Goal: Information Seeking & Learning: Learn about a topic

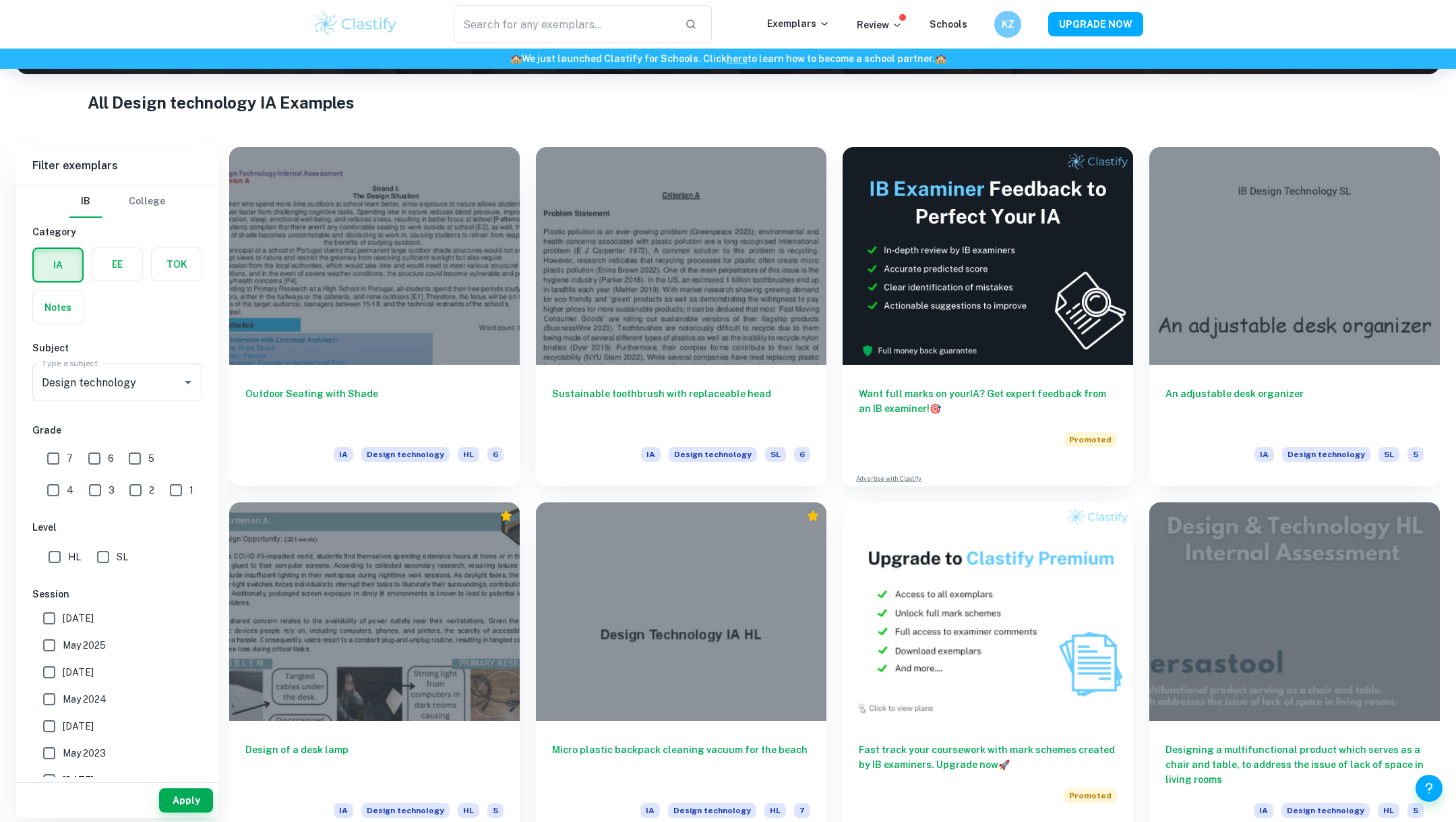
scroll to position [242, 0]
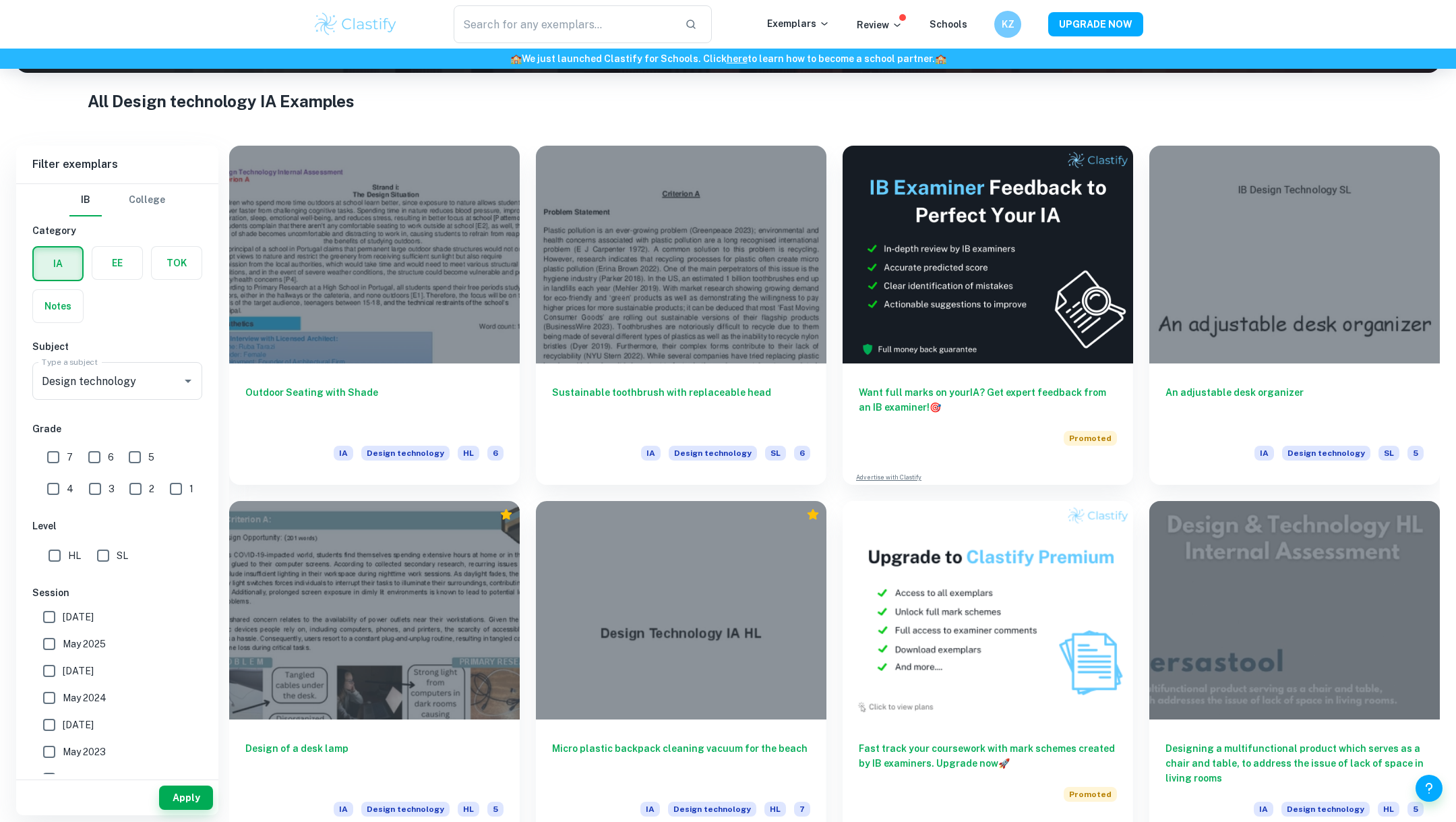
click at [62, 452] on input "7" at bounding box center [52, 456] width 27 height 27
checkbox input "true"
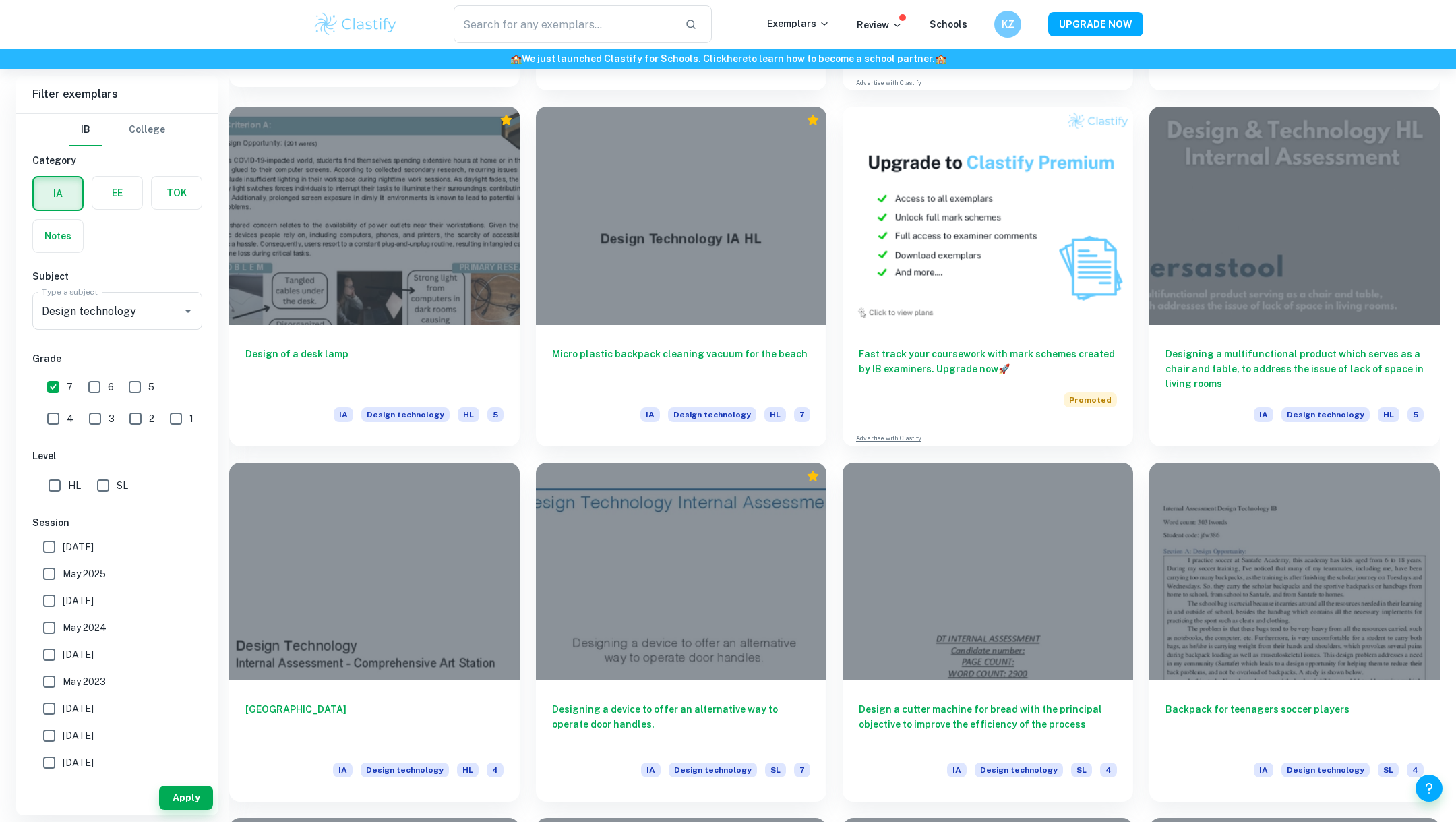
scroll to position [650, 0]
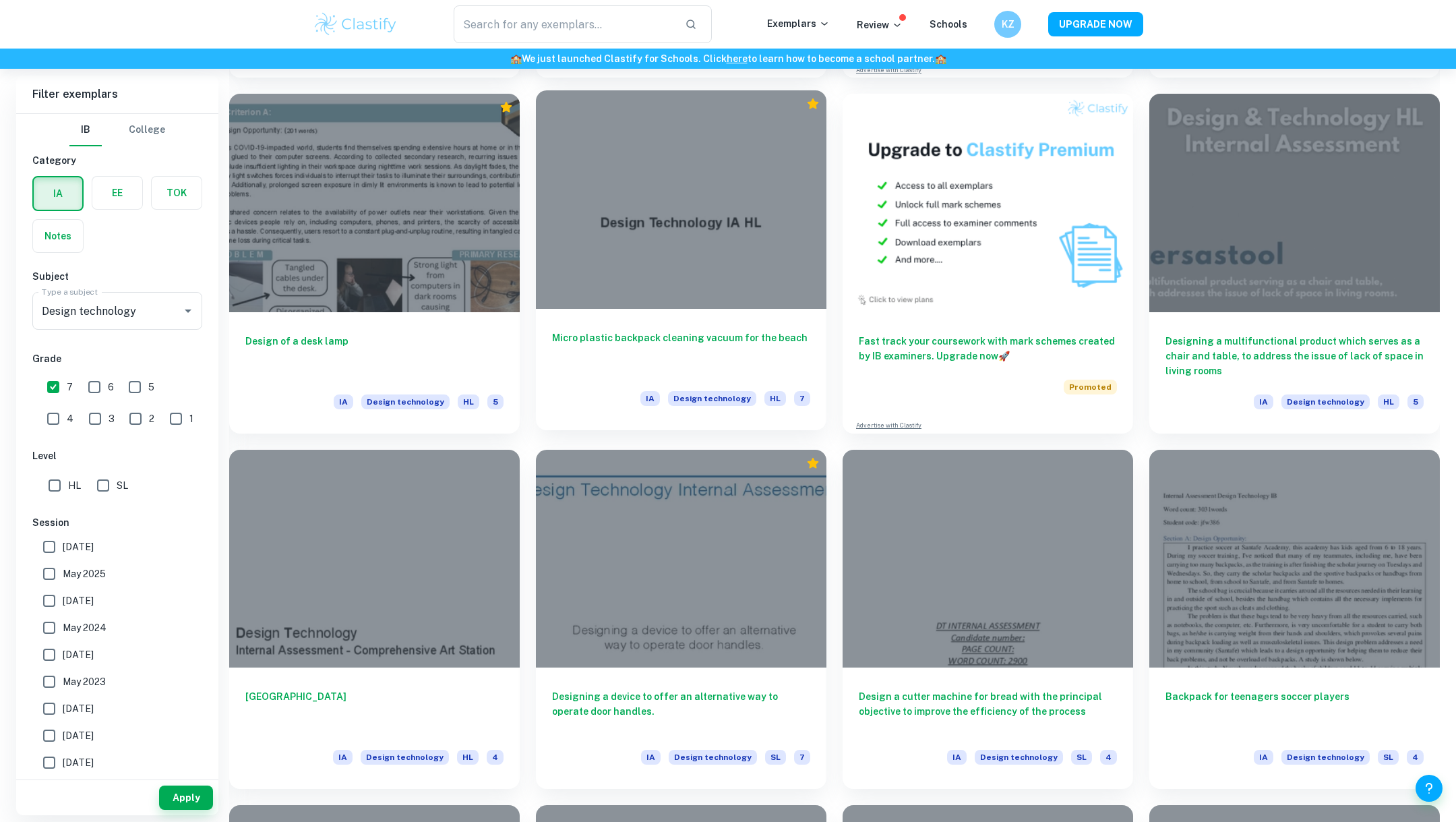
click at [617, 230] on div at bounding box center [681, 198] width 290 height 218
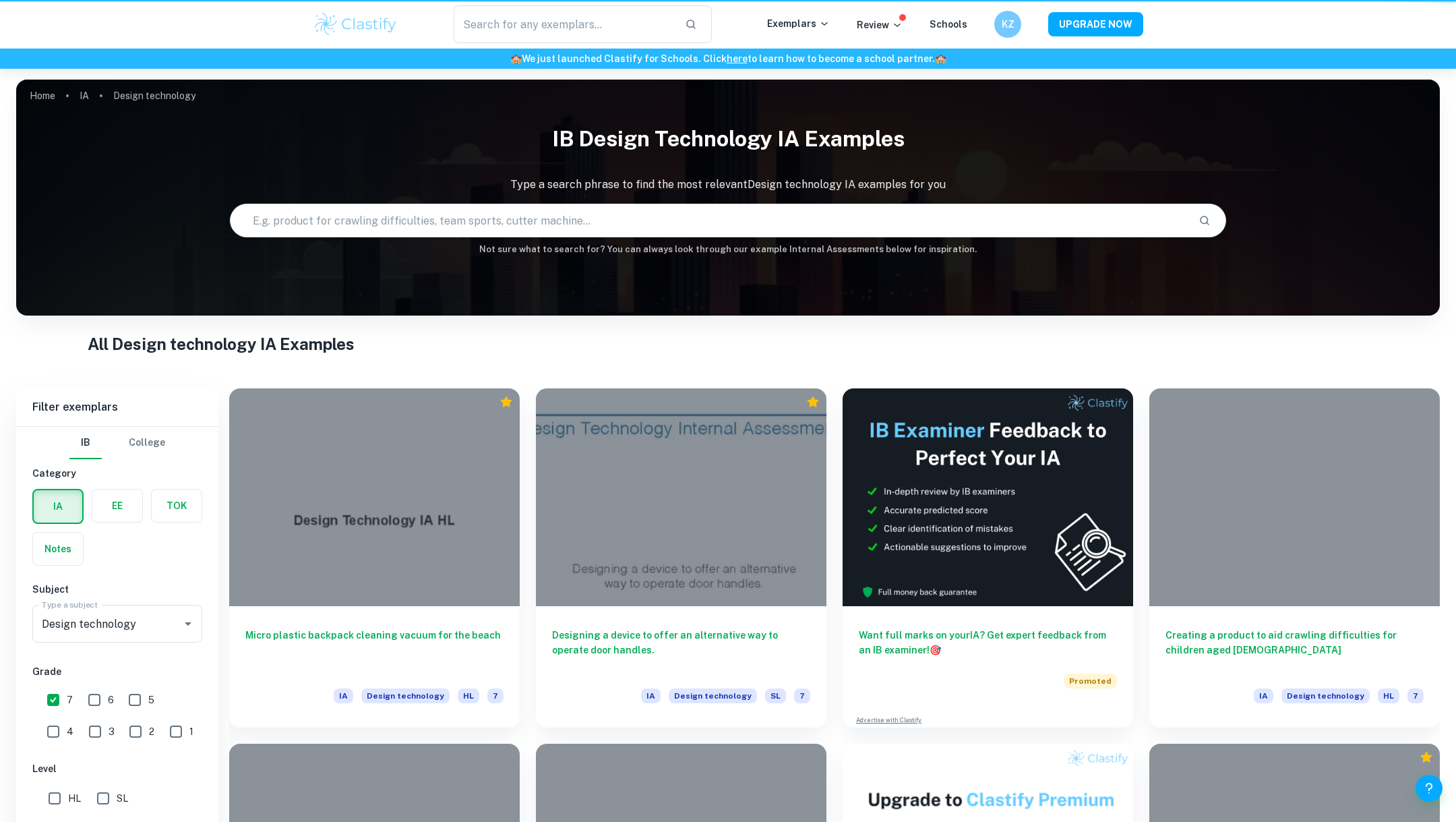
scroll to position [295, 0]
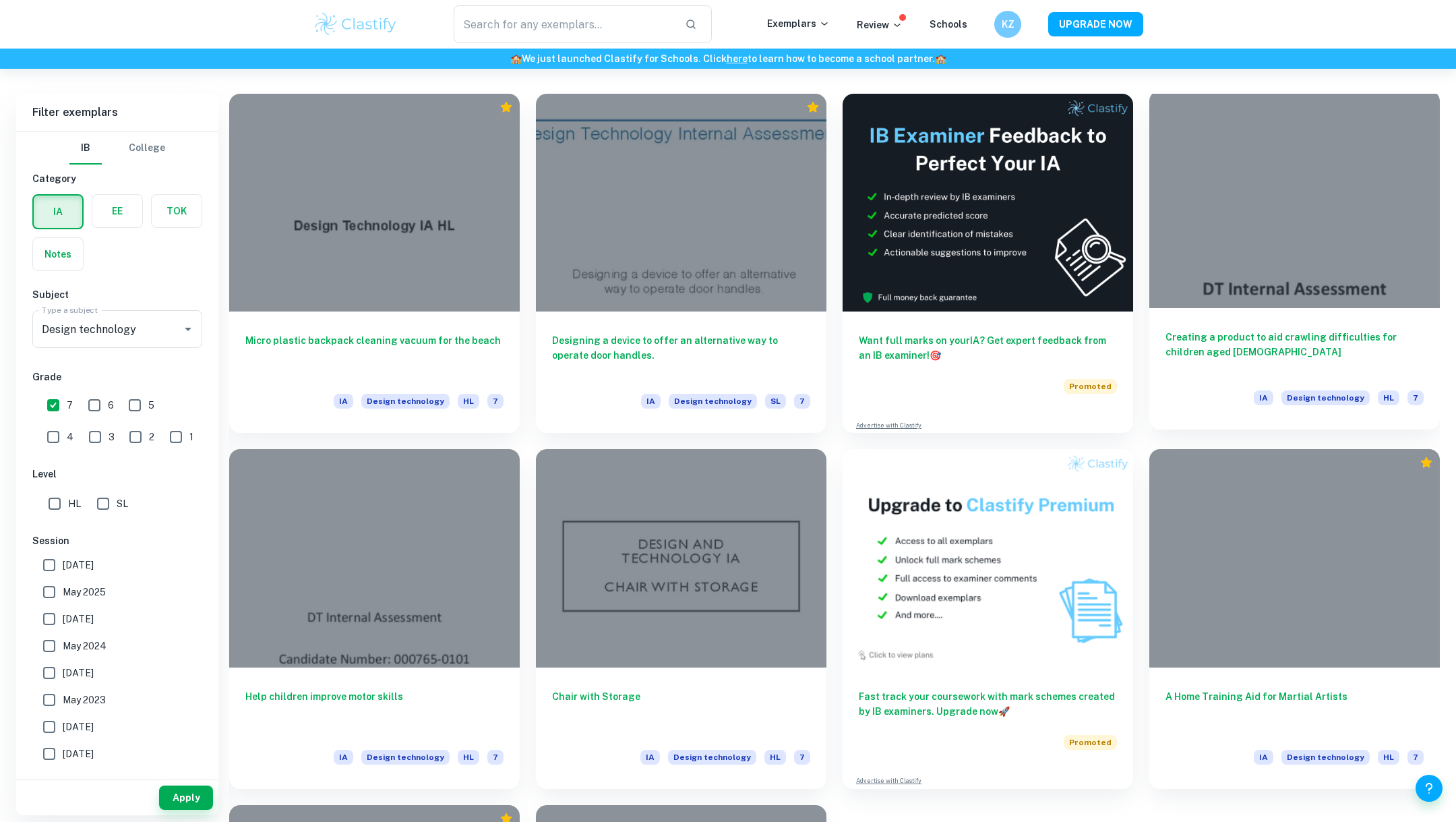
click at [1306, 271] on div at bounding box center [1294, 198] width 290 height 218
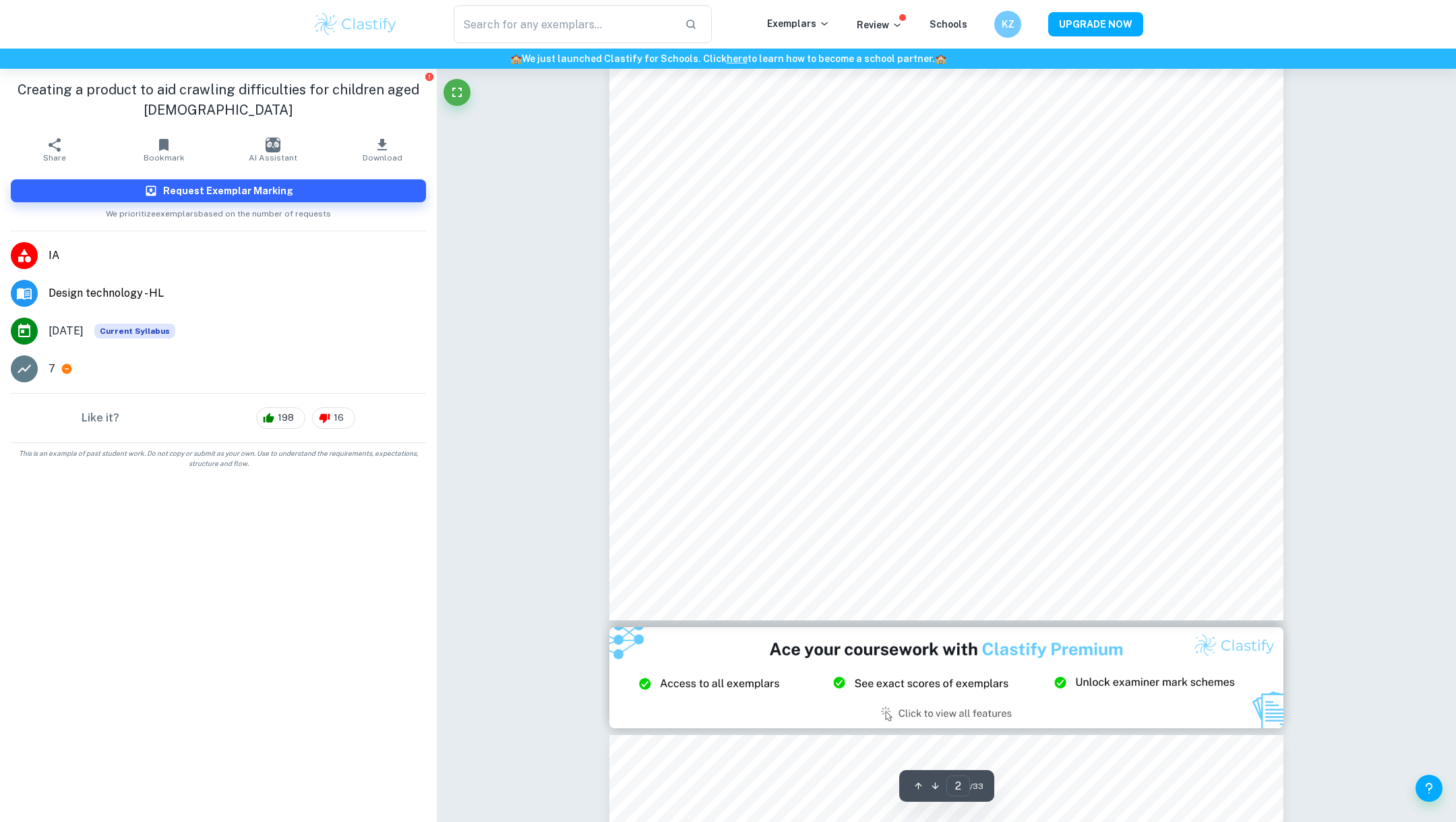
scroll to position [696, 0]
type input "1"
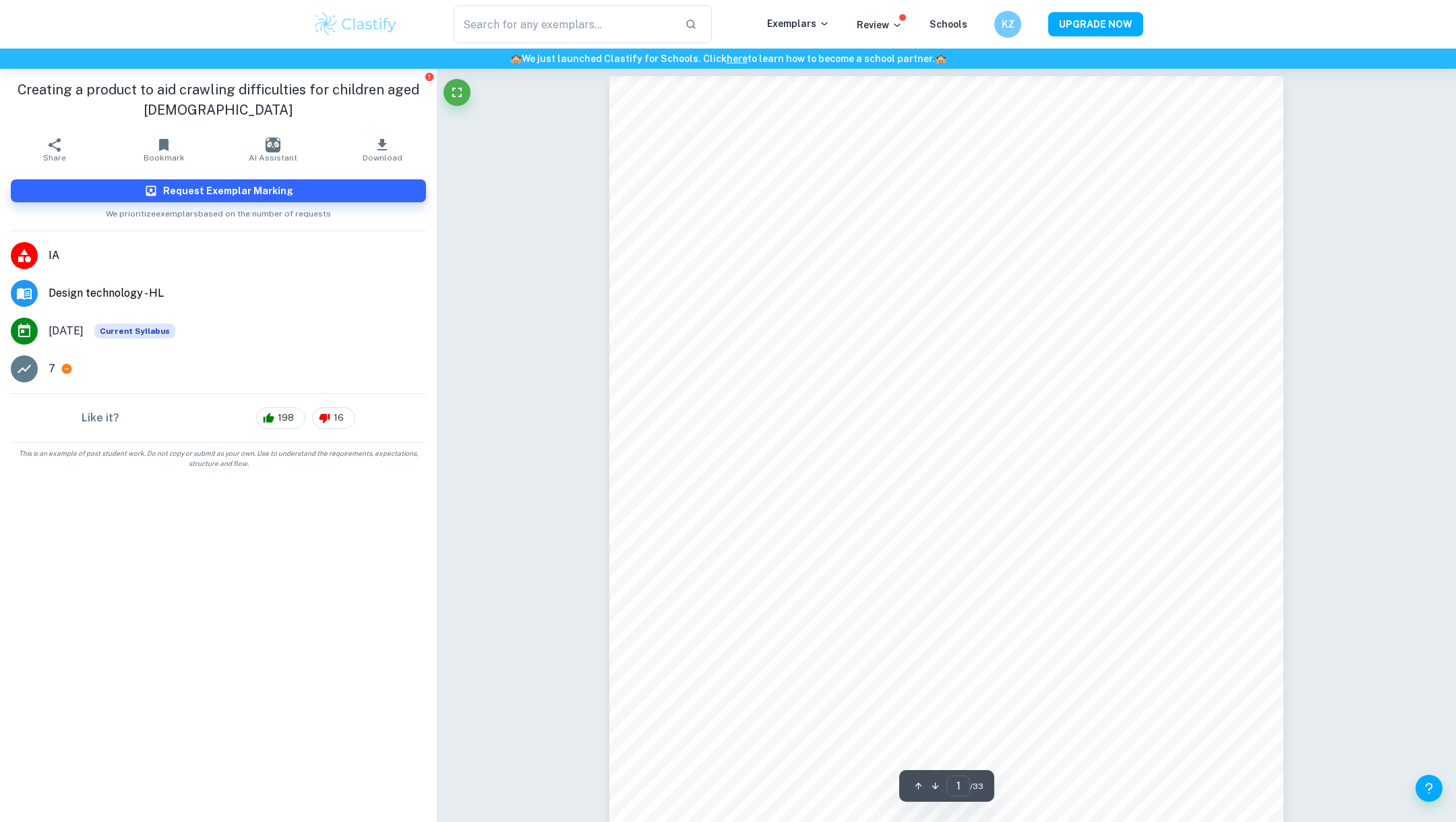
scroll to position [0, 0]
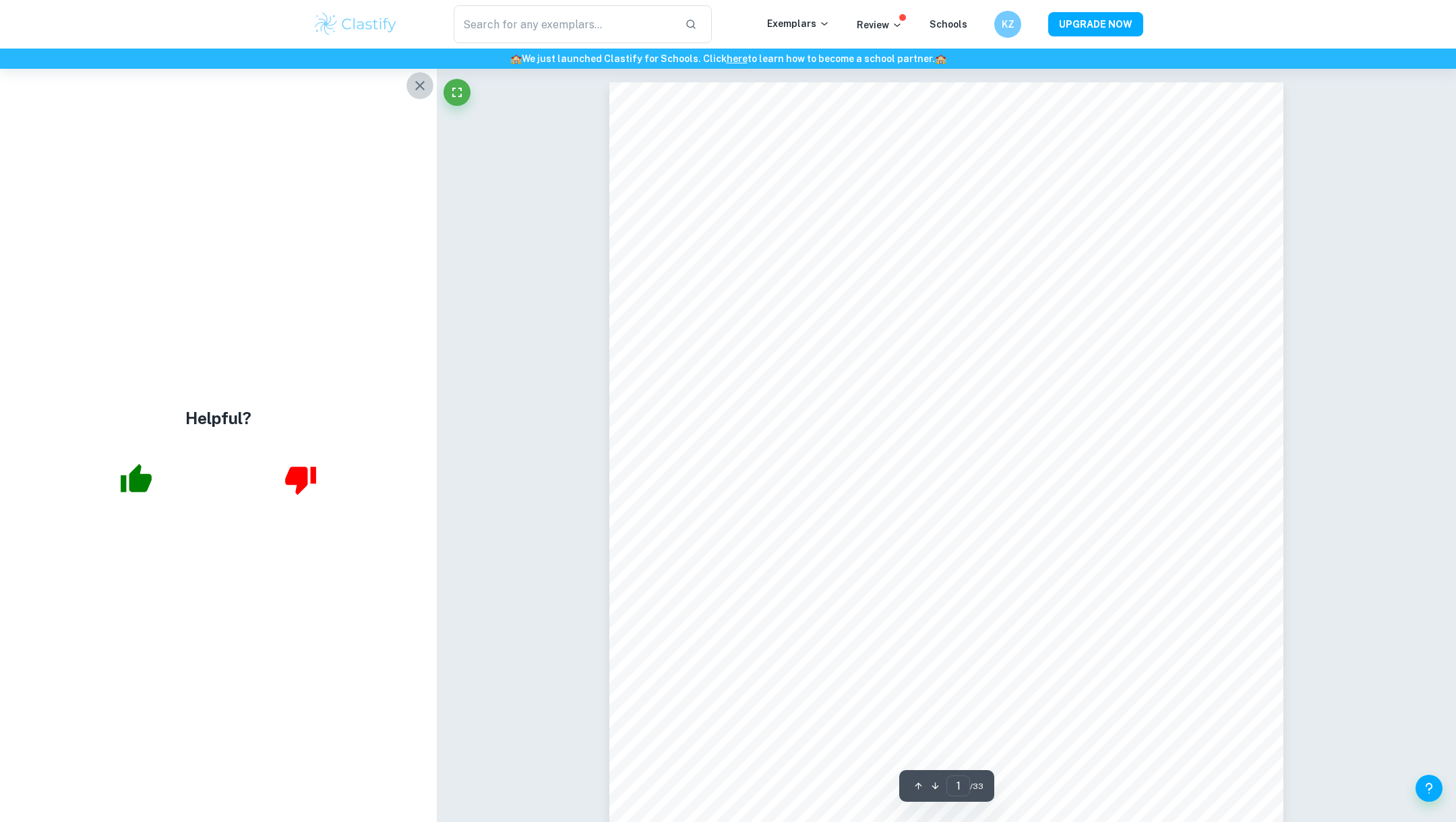
click at [425, 84] on icon "button" at bounding box center [420, 85] width 17 height 17
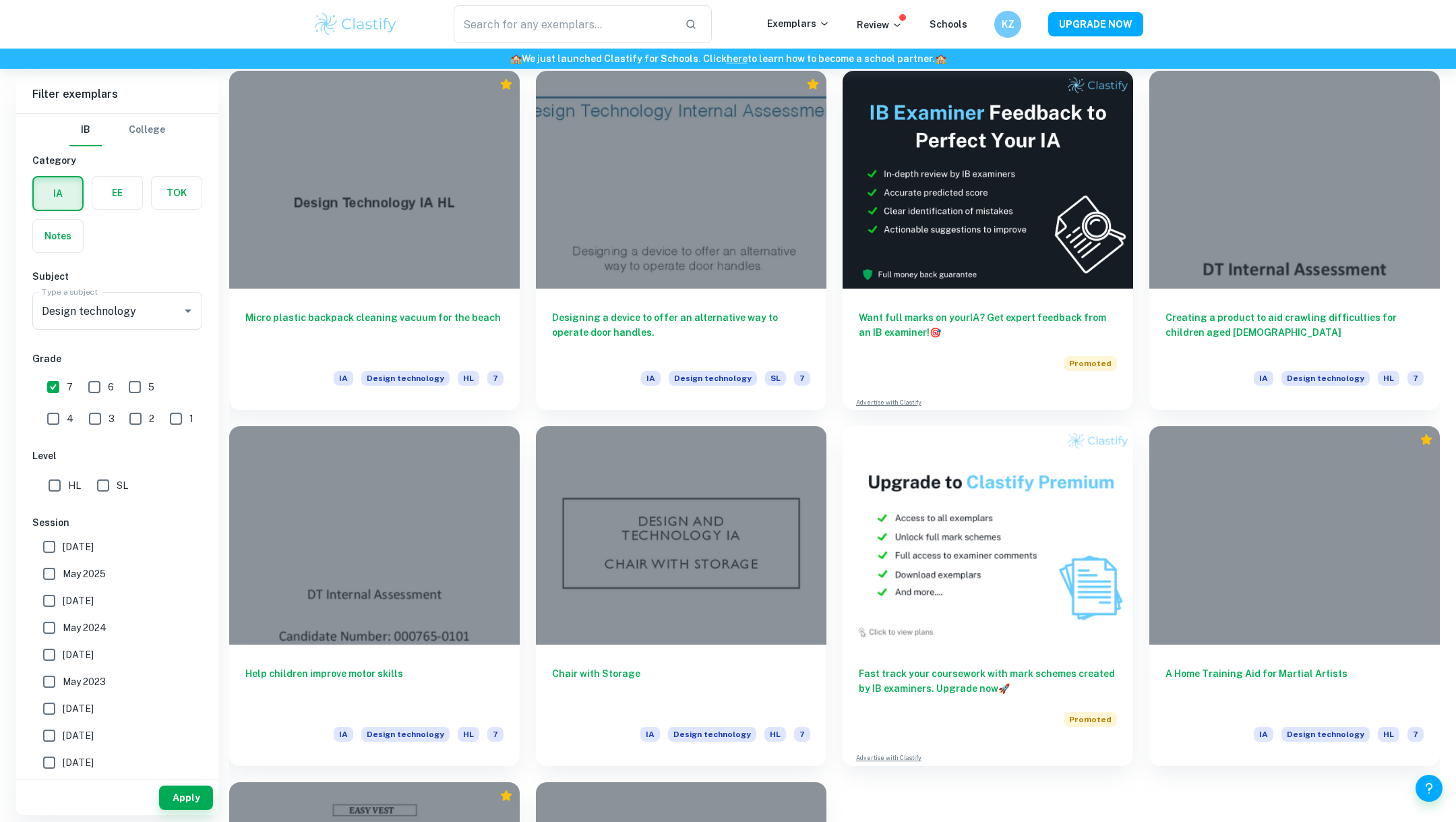
scroll to position [319, 0]
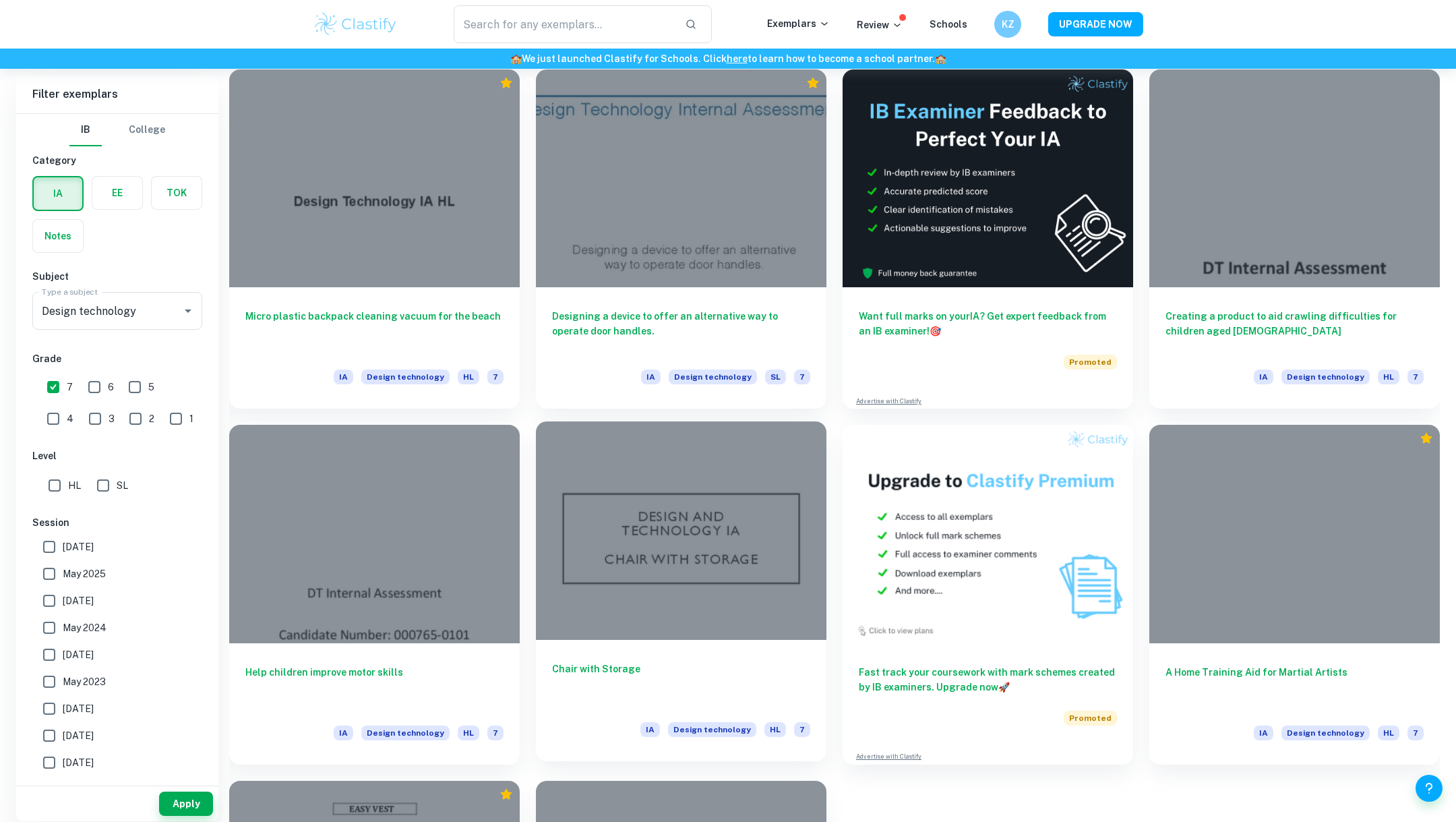
click at [658, 527] on div at bounding box center [681, 530] width 290 height 218
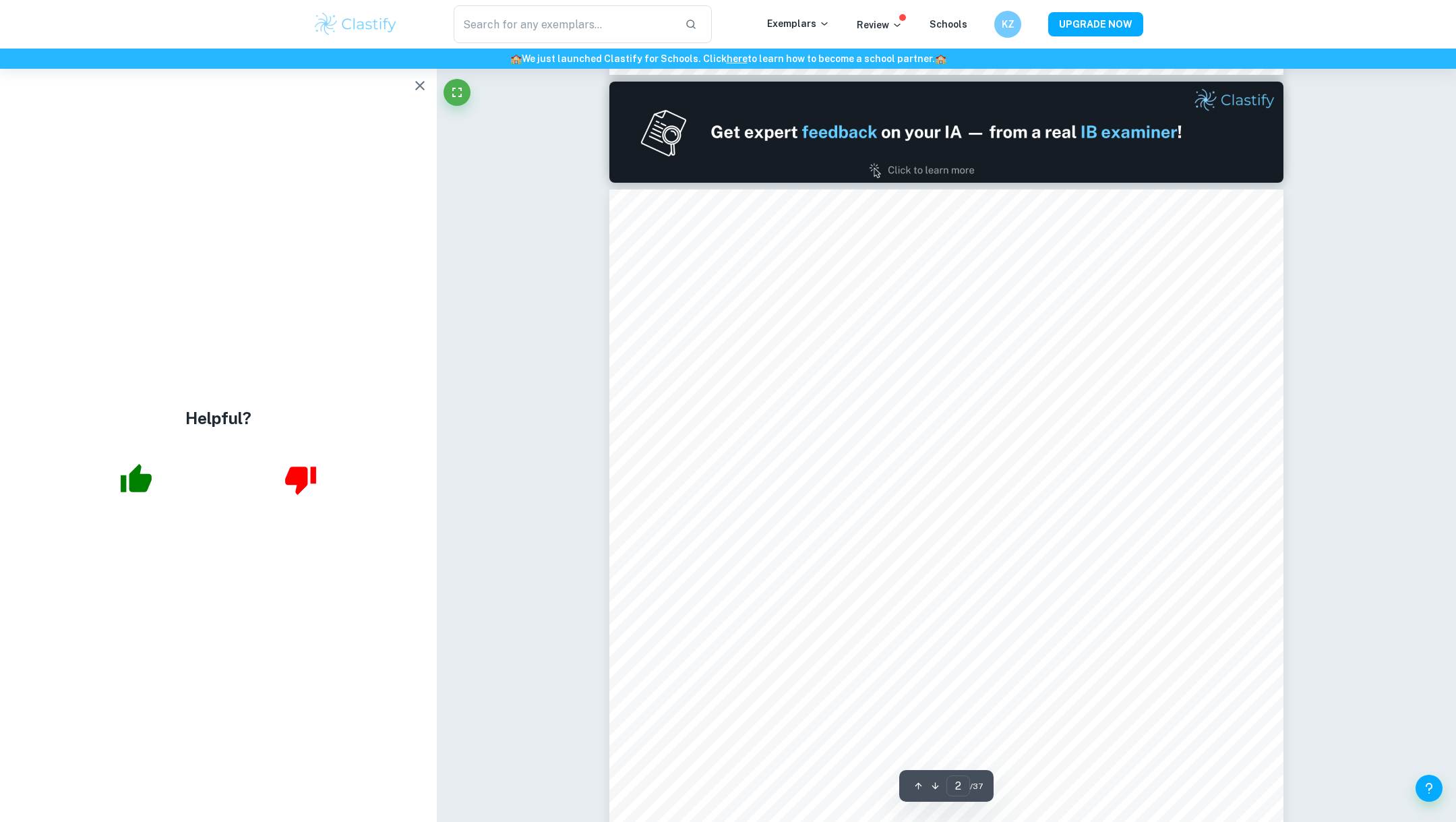
scroll to position [957, 0]
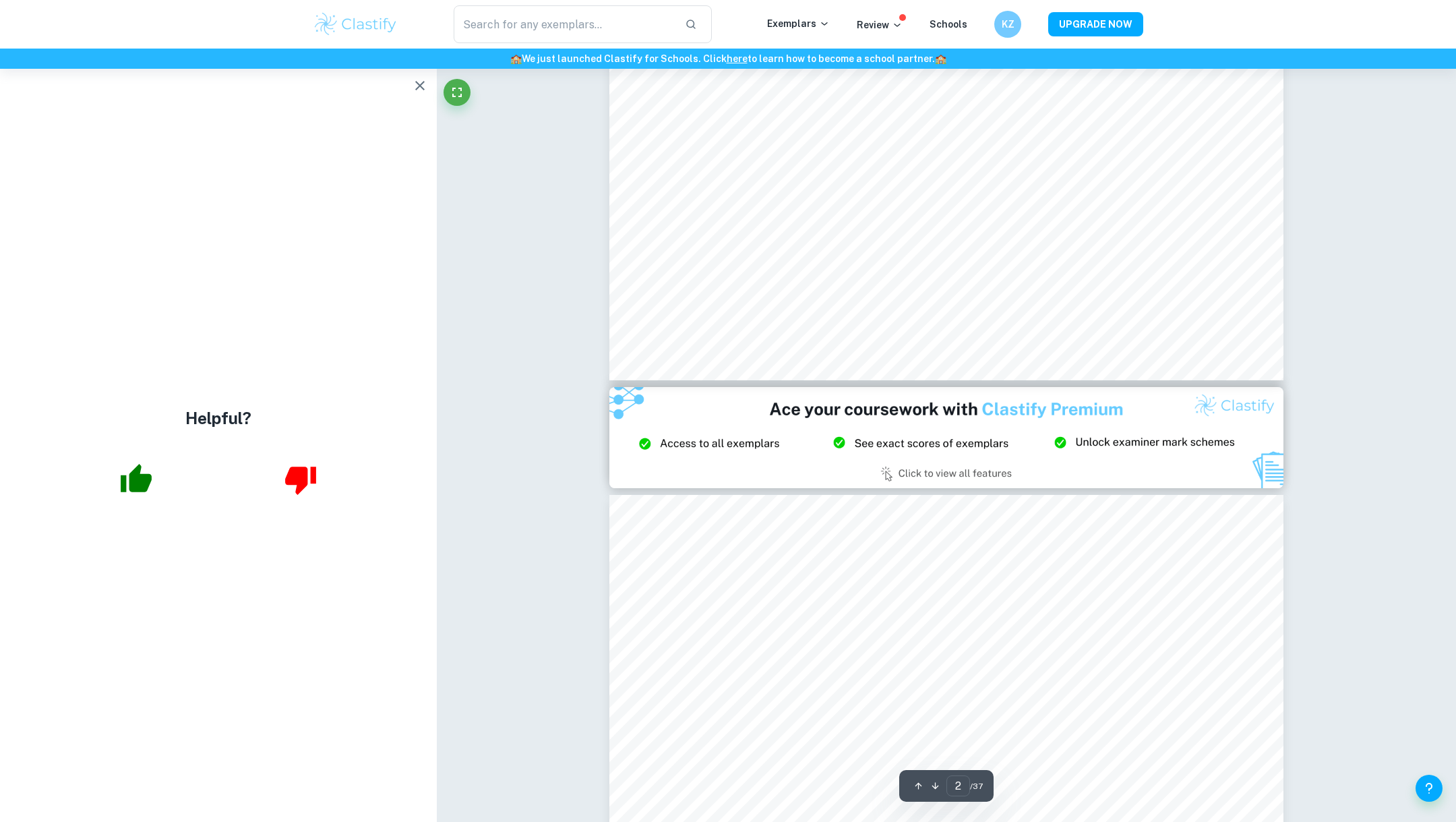
type input "3"
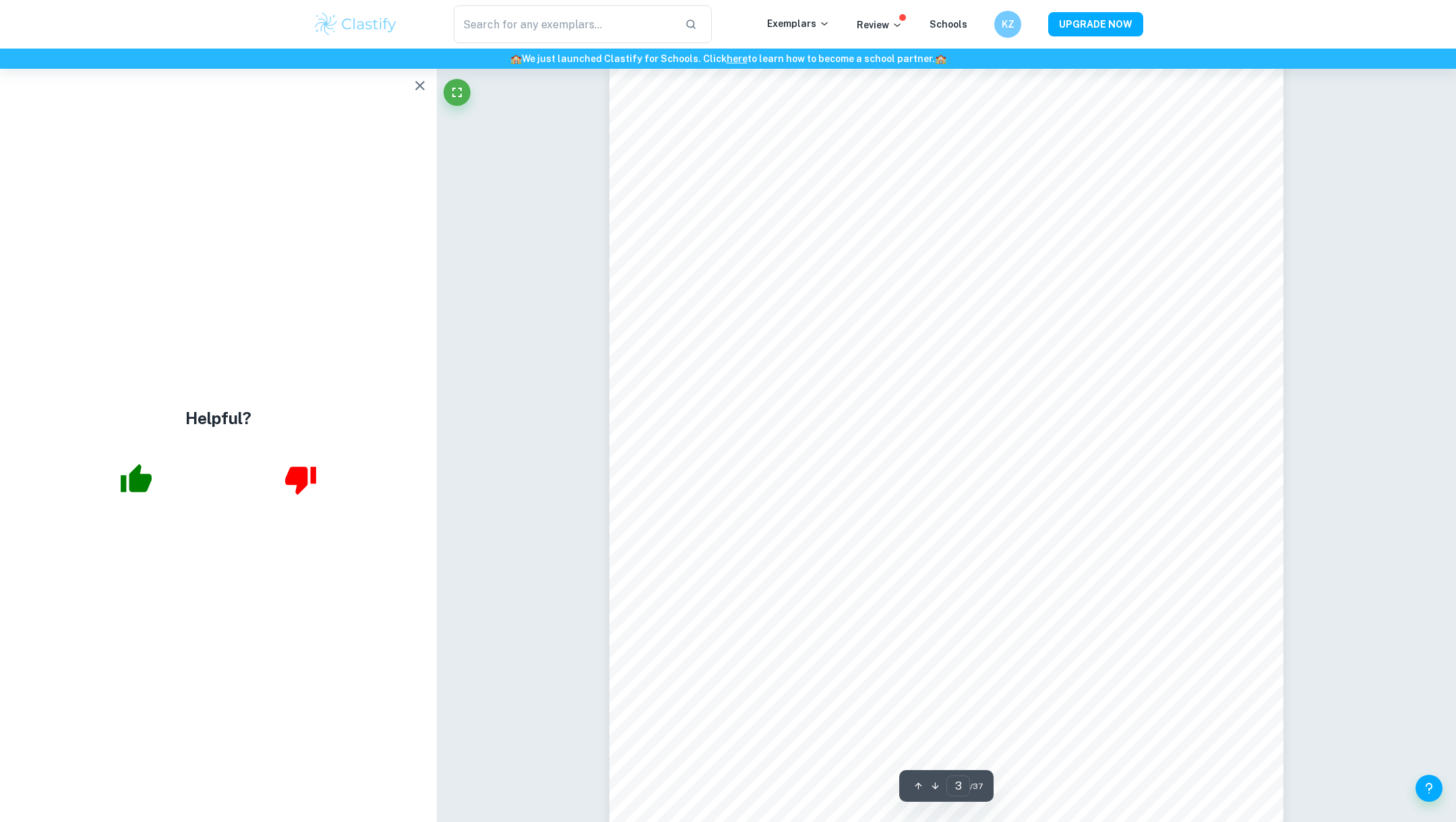
scroll to position [2227, 0]
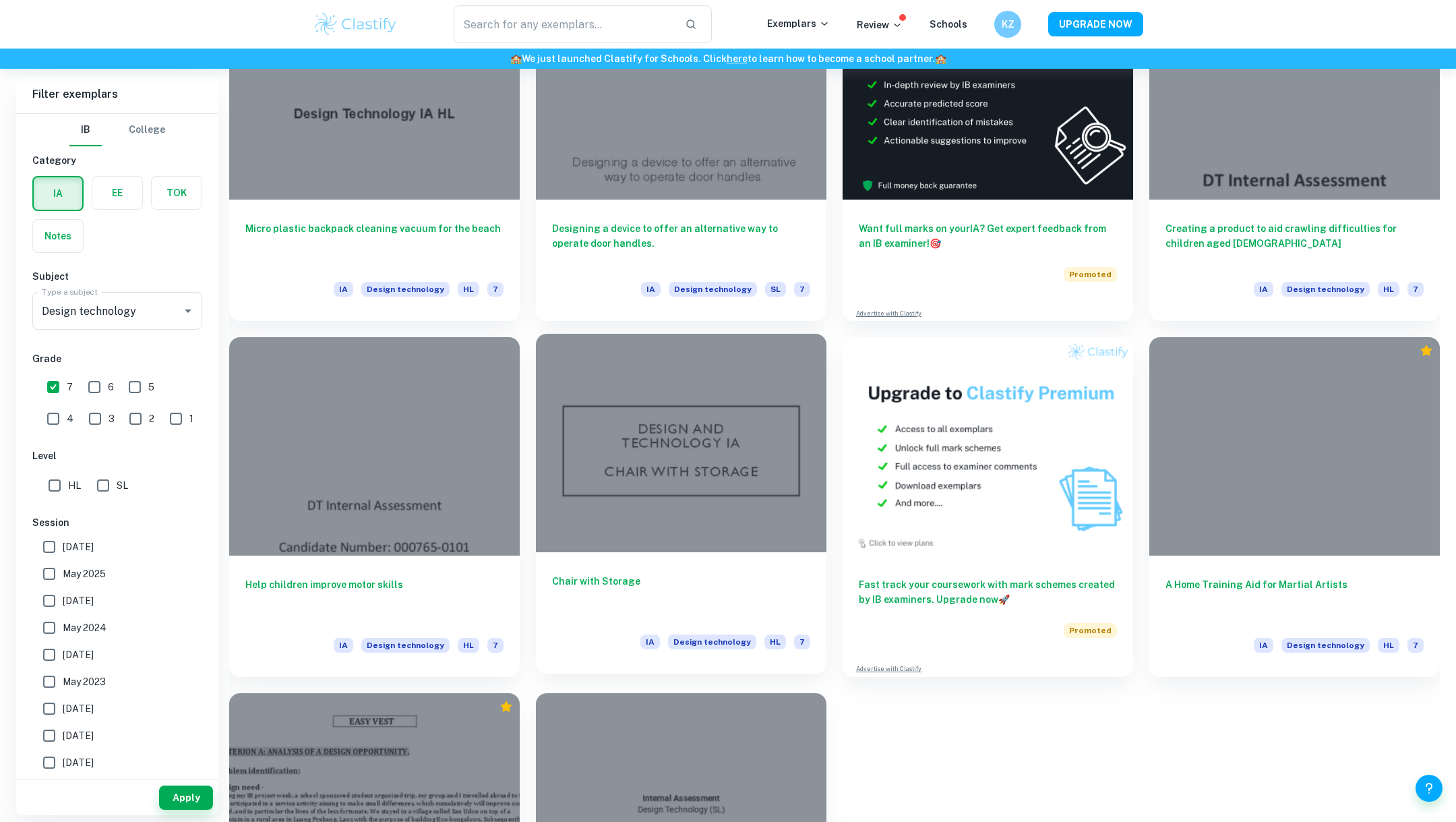
scroll to position [616, 0]
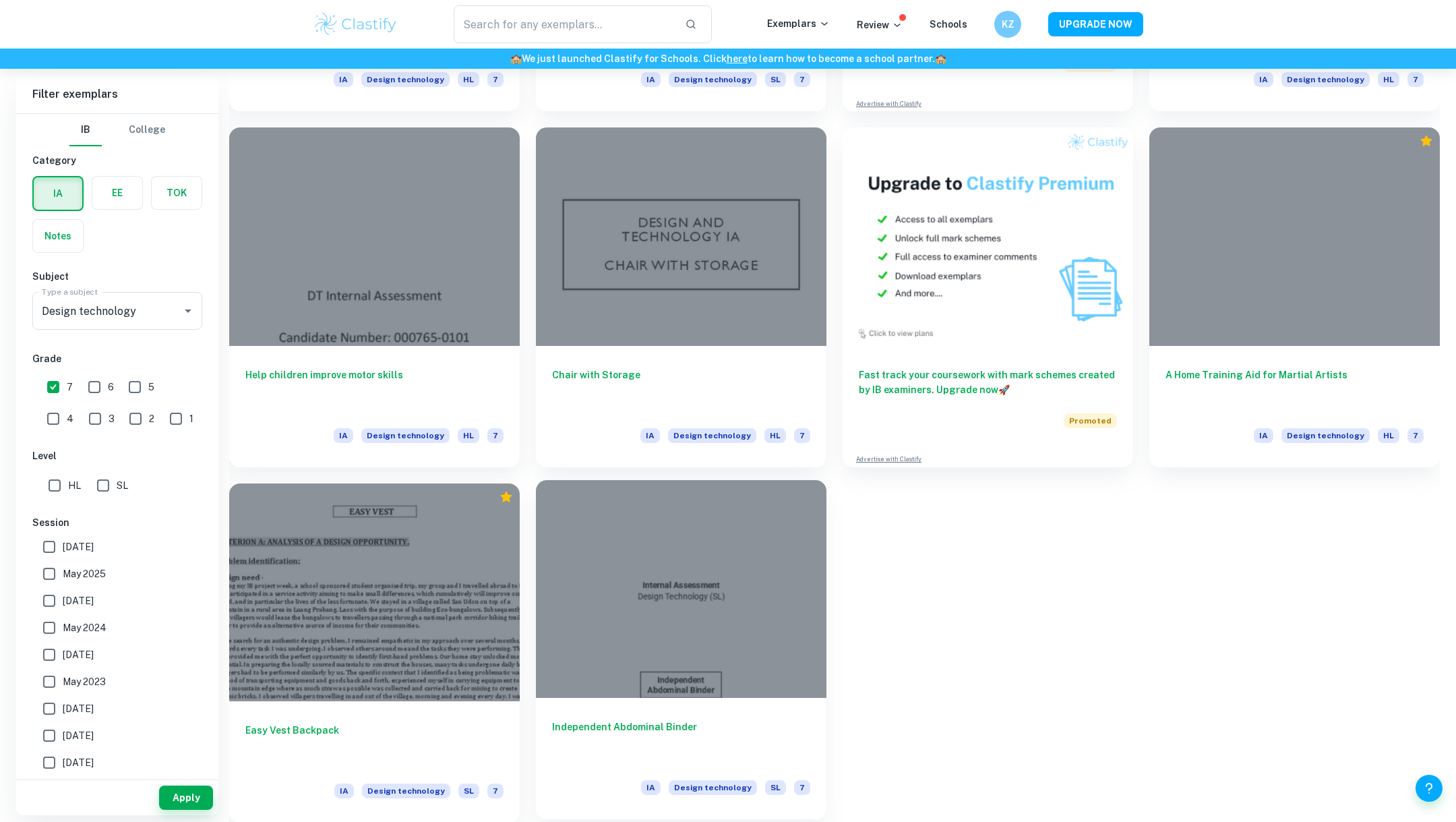
click at [684, 559] on div at bounding box center [681, 589] width 290 height 218
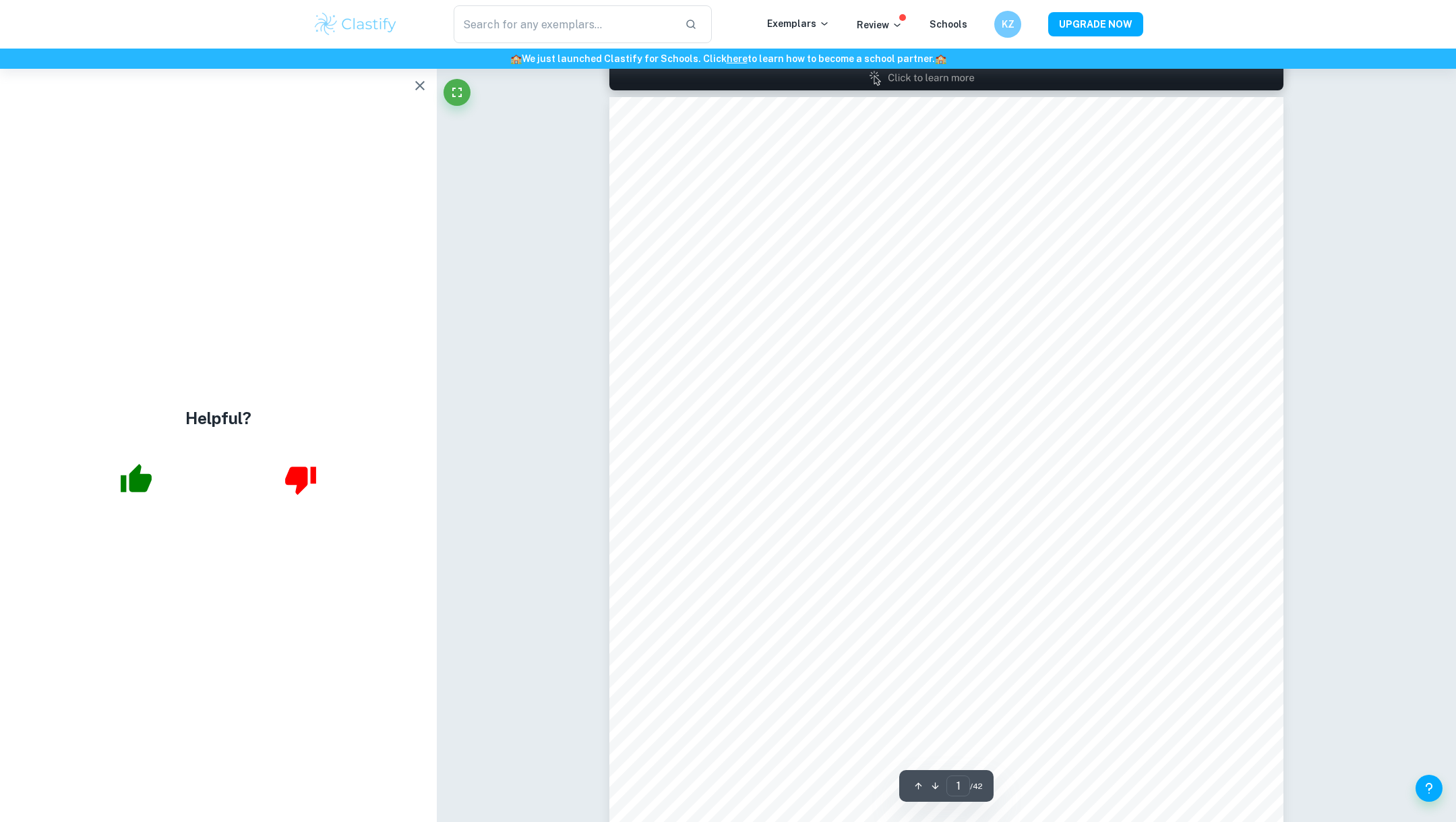
scroll to position [178, 0]
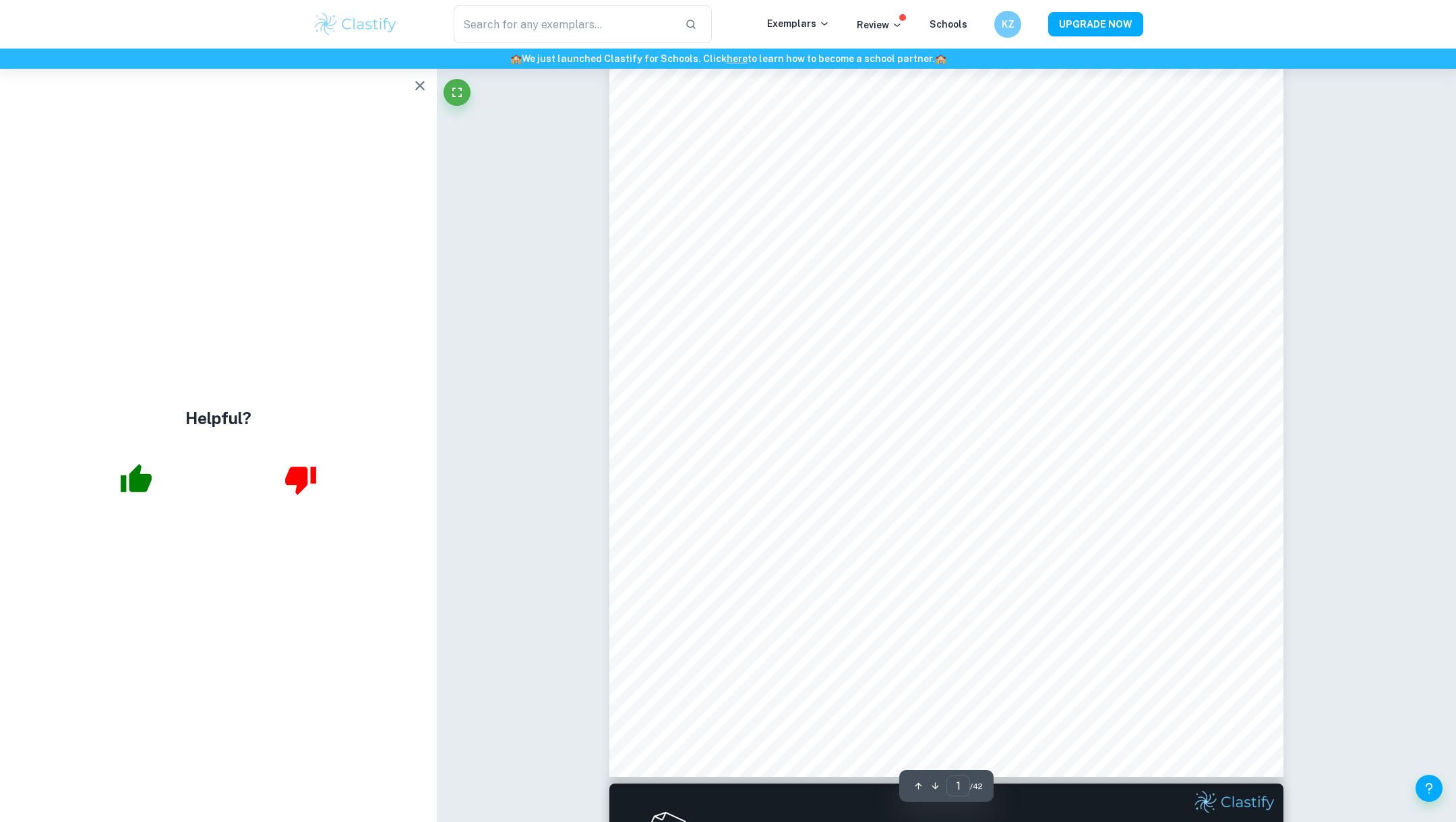
click at [409, 83] on button "button" at bounding box center [420, 85] width 27 height 27
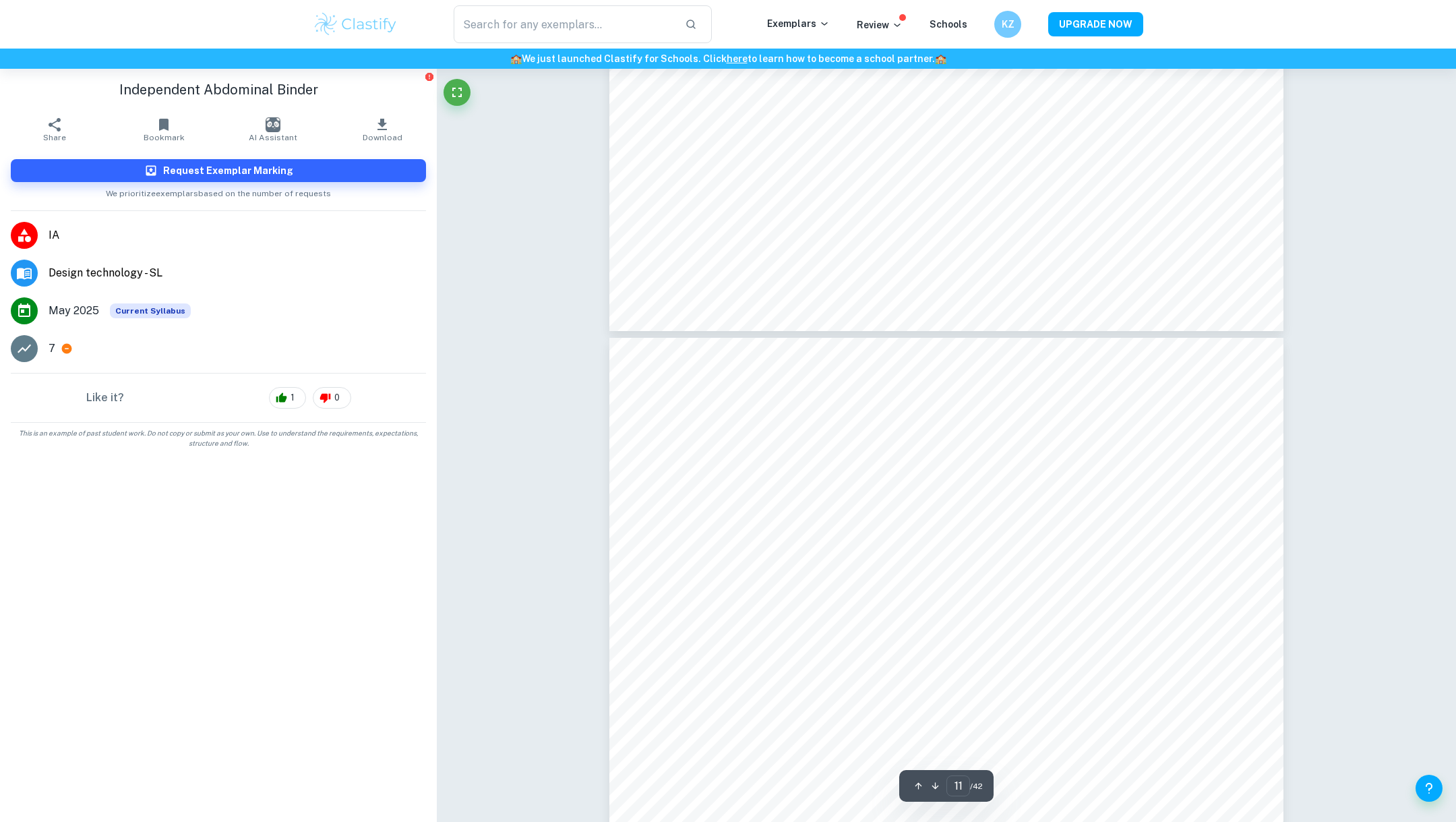
scroll to position [8865, 0]
type input "10"
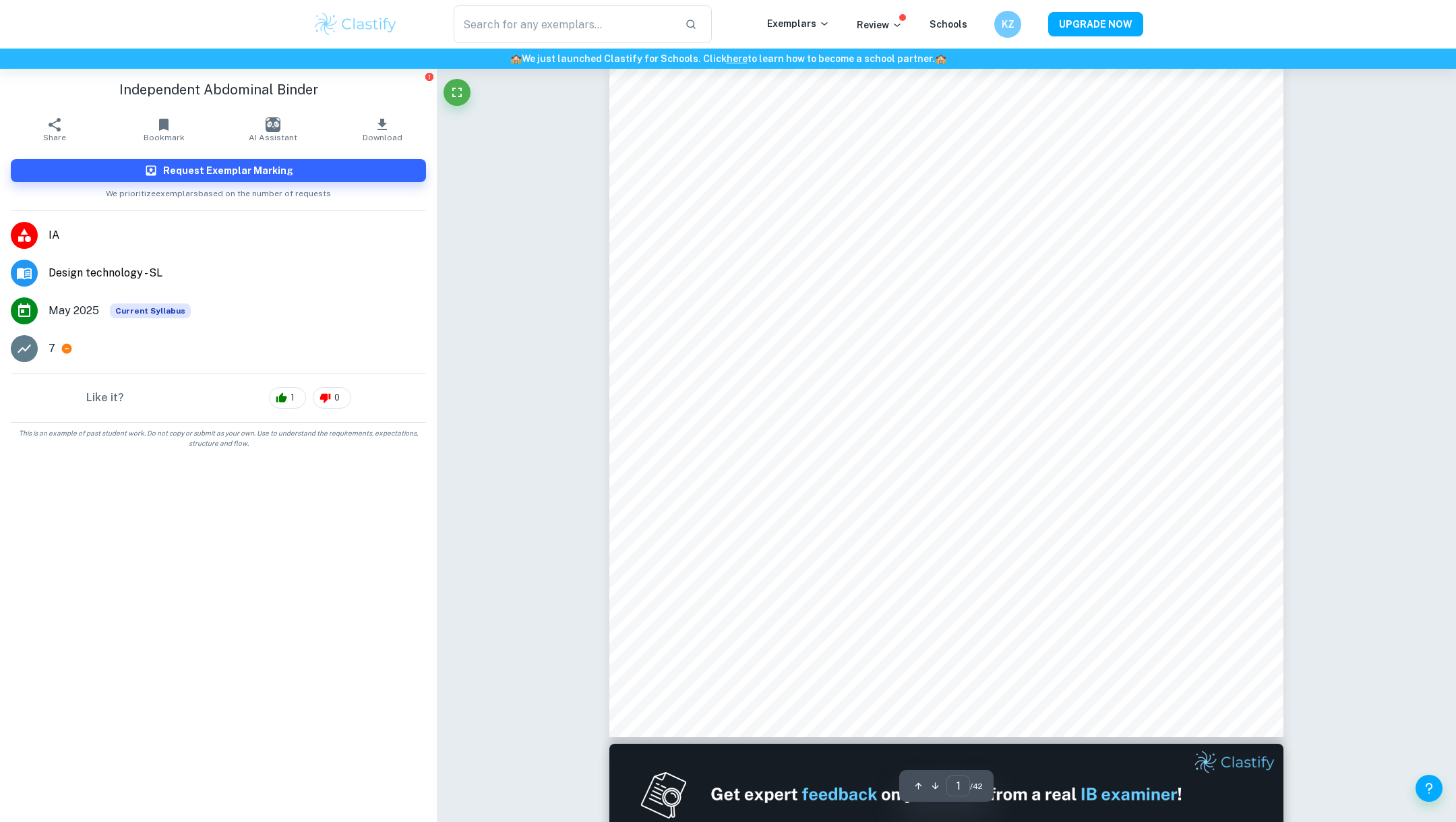
scroll to position [0, 0]
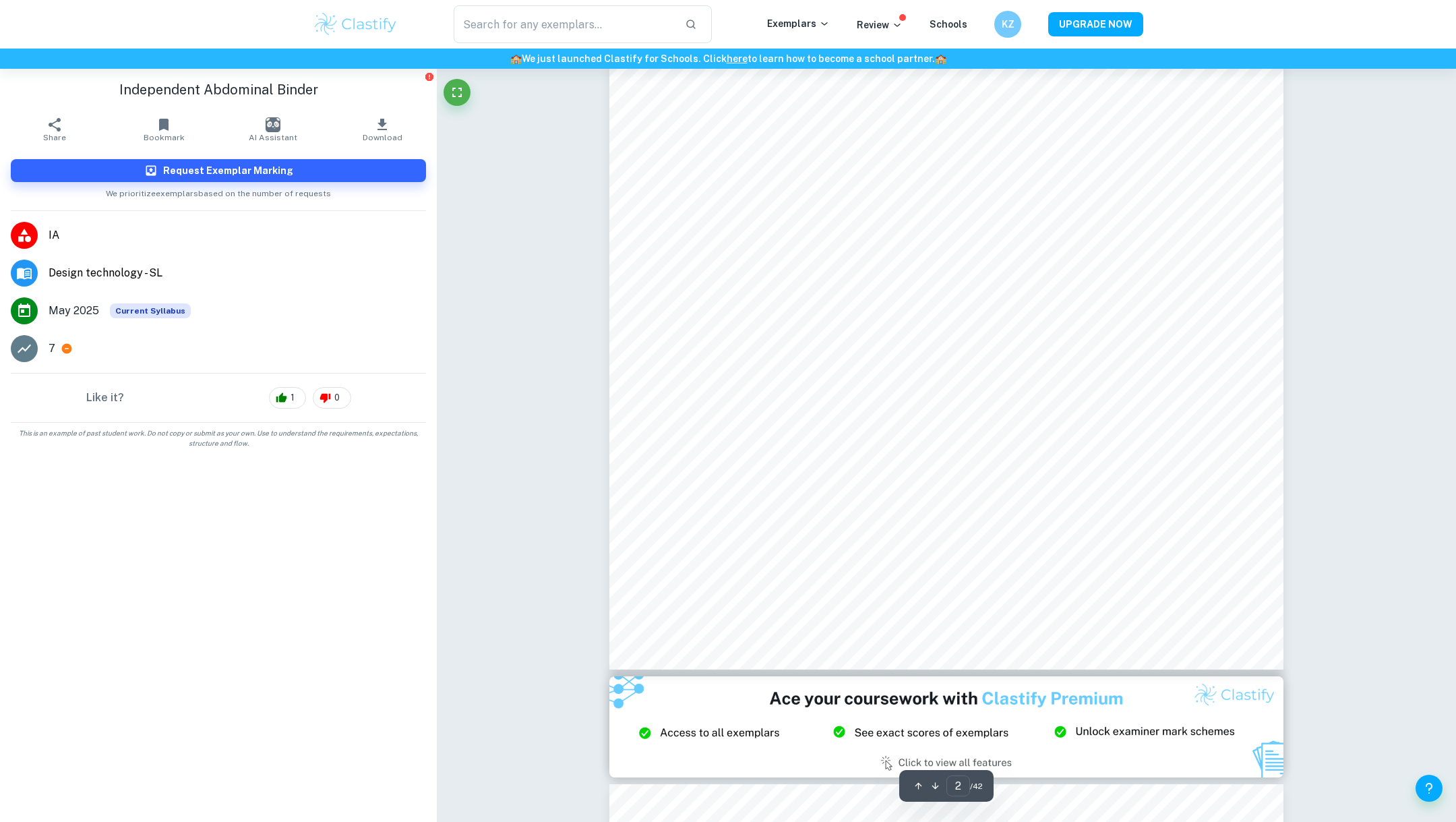
type input "3"
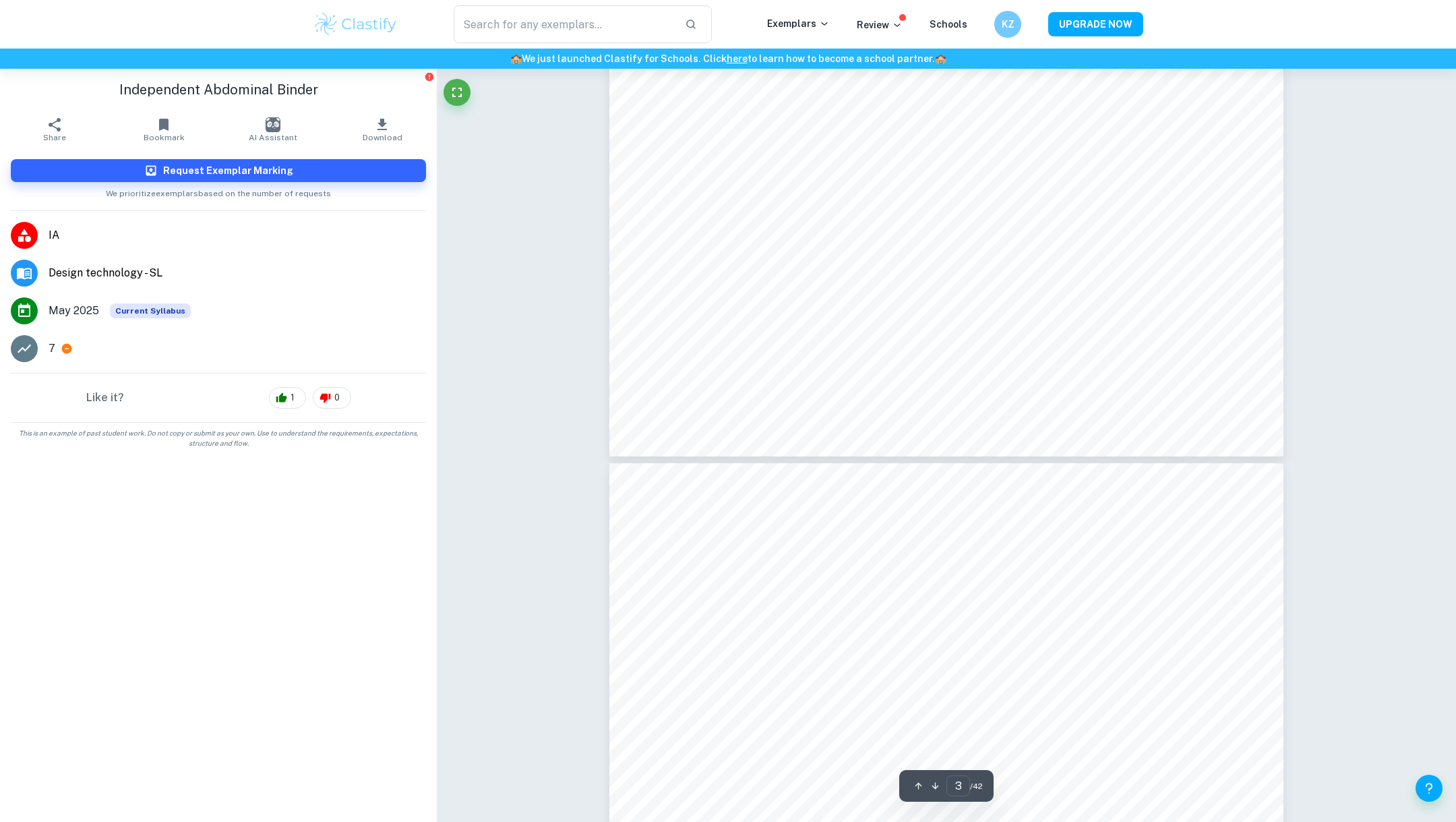
scroll to position [2494, 0]
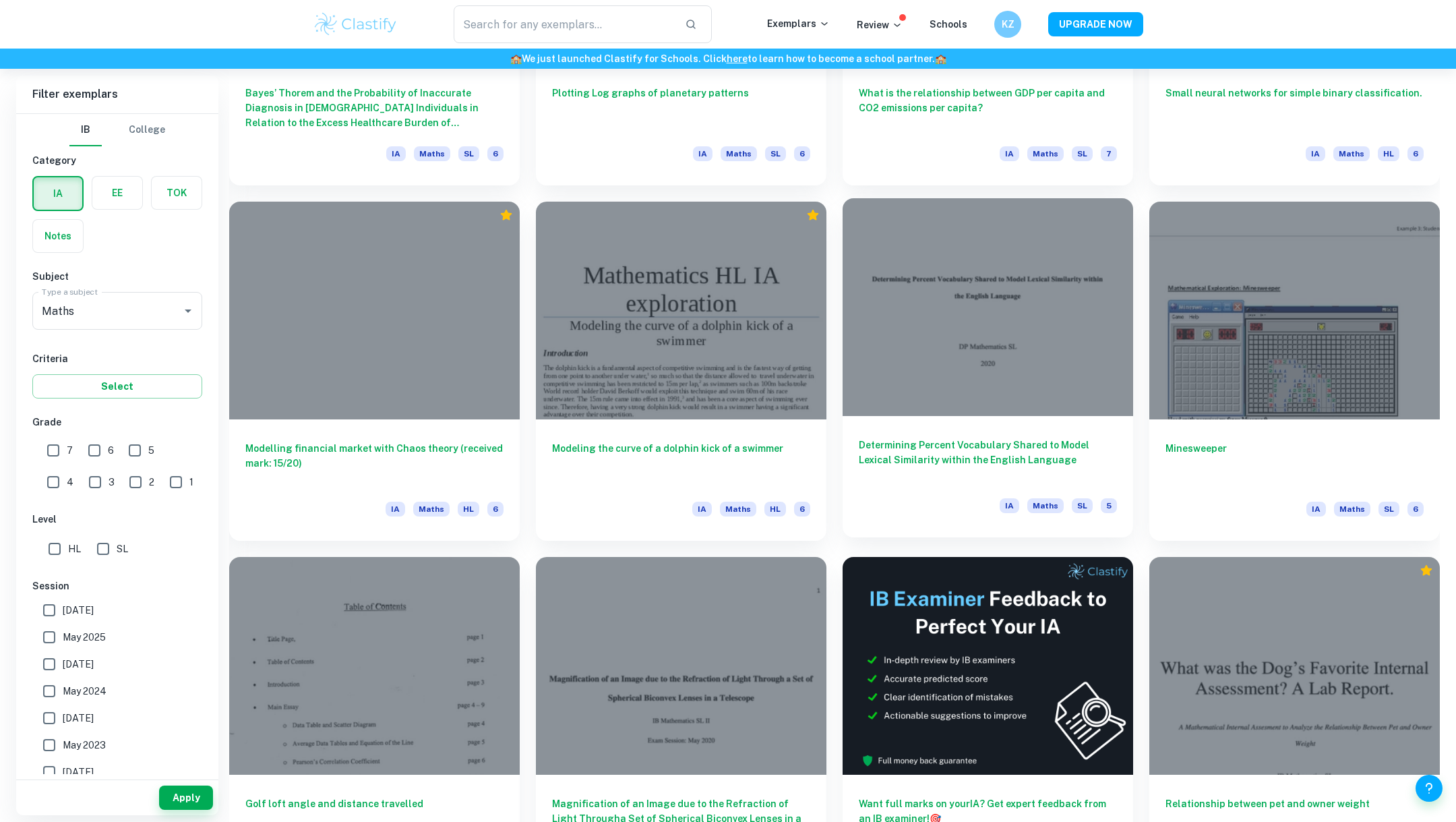
scroll to position [4148, 0]
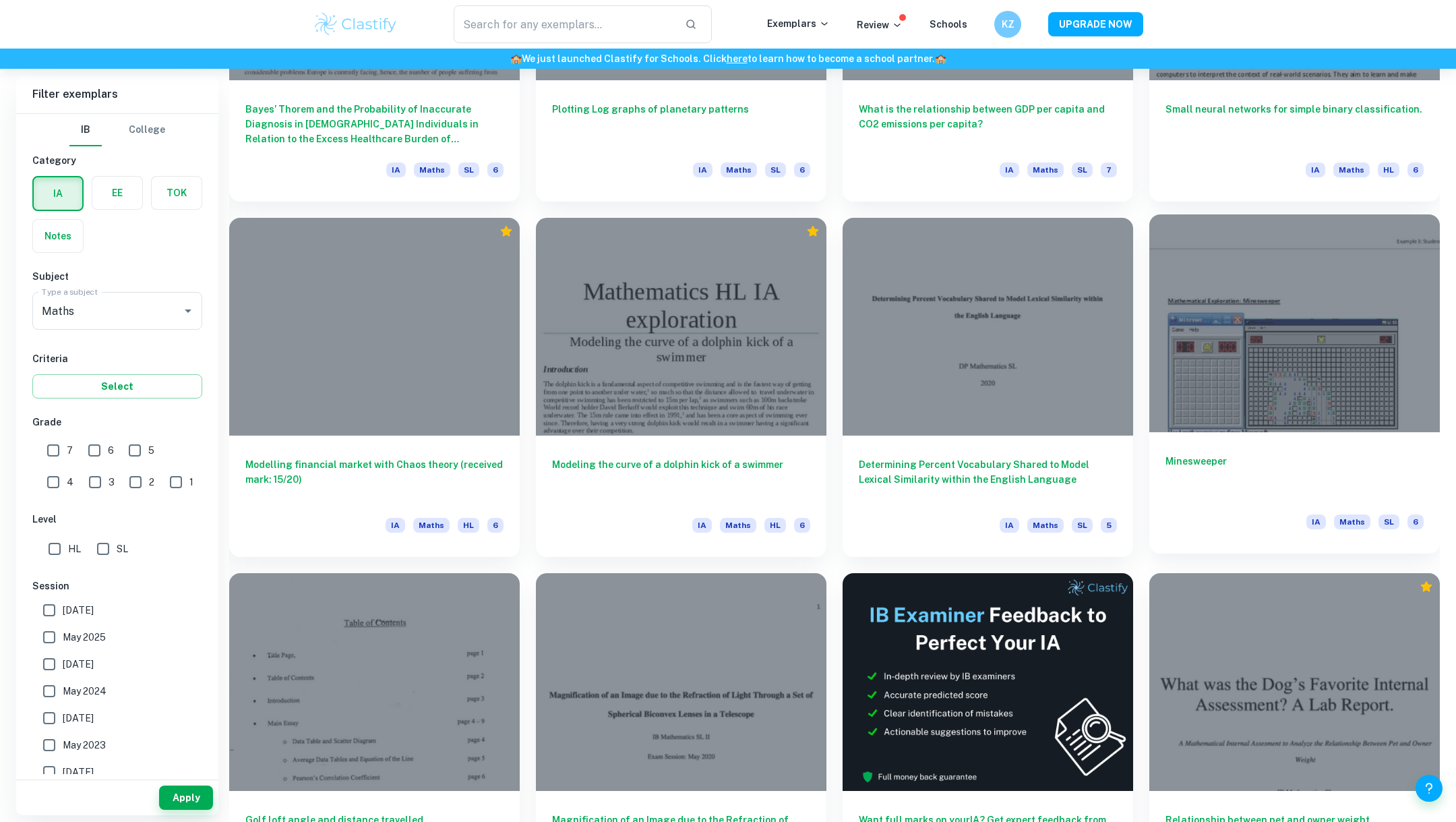
click at [1246, 377] on div at bounding box center [1294, 322] width 290 height 218
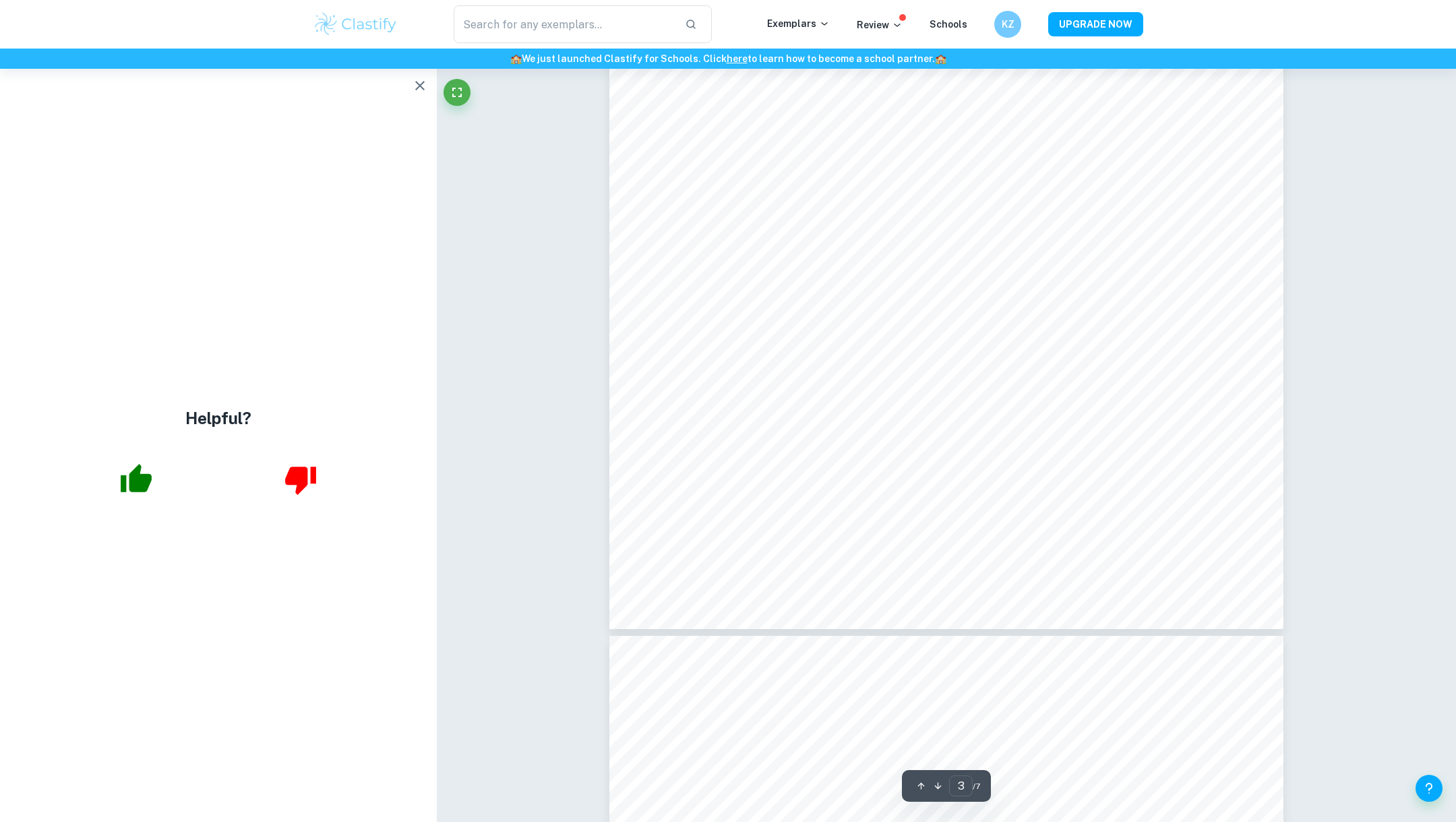
scroll to position [2541, 0]
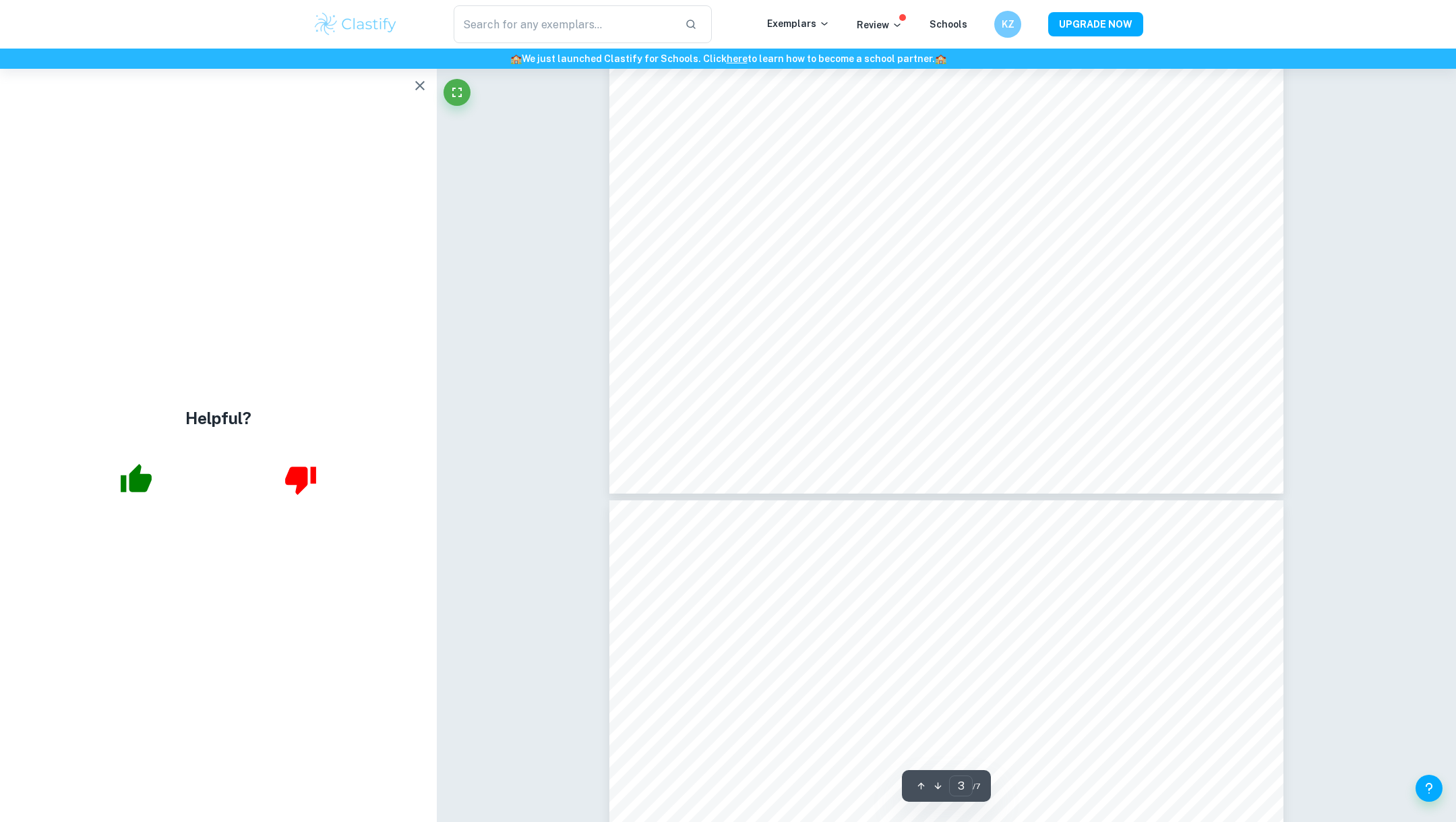
type input "4"
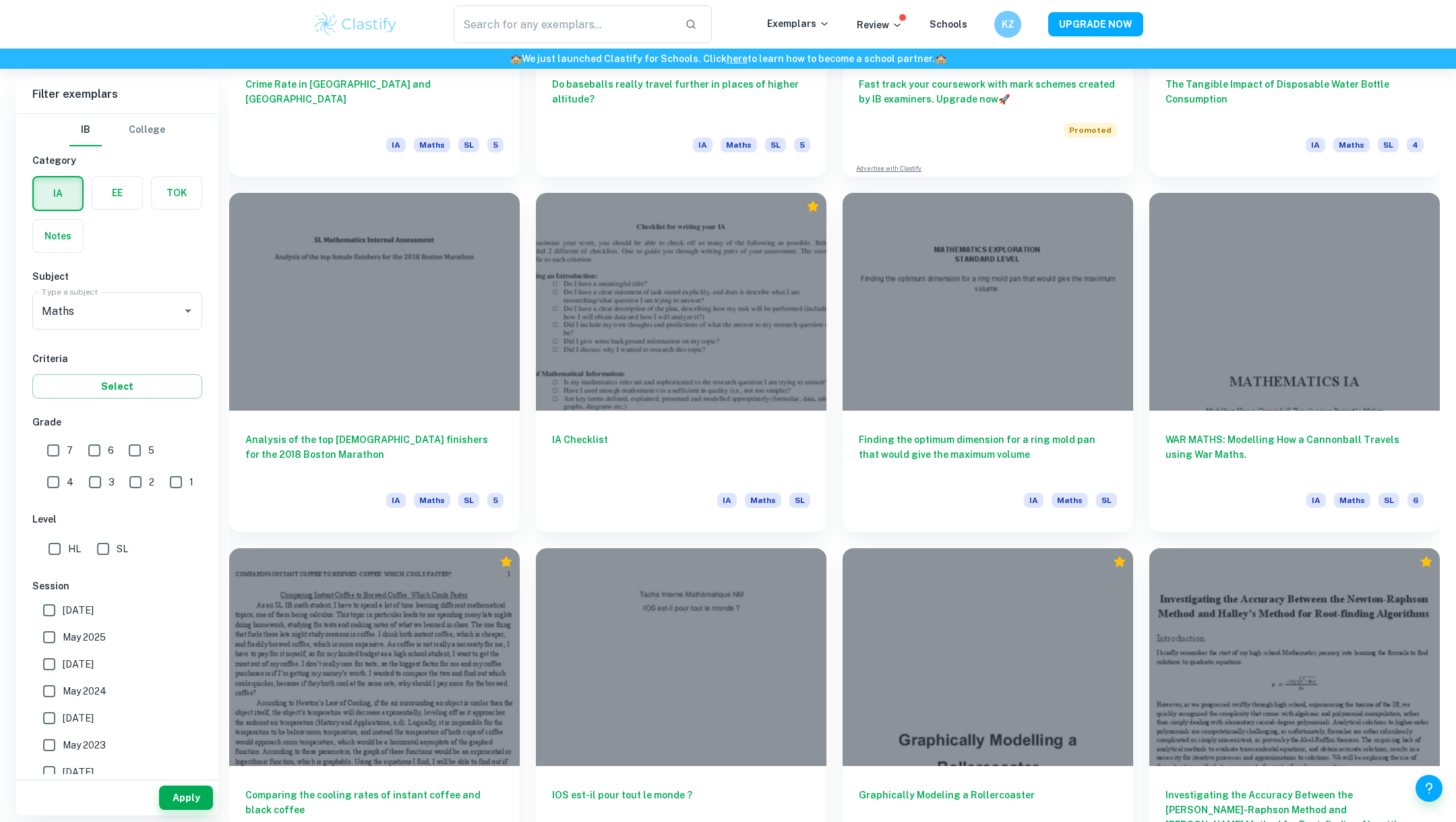
scroll to position [5326, 0]
